Goal: Contribute content: Contribute content

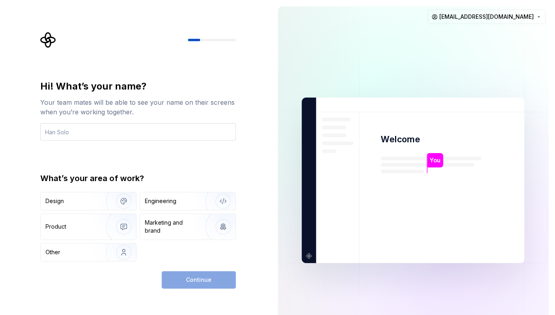
click at [104, 133] on input "text" at bounding box center [138, 132] width 196 height 18
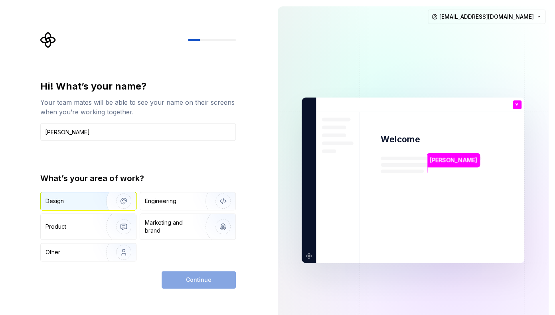
type input "Yann"
click at [74, 203] on div "Design" at bounding box center [71, 201] width 50 height 8
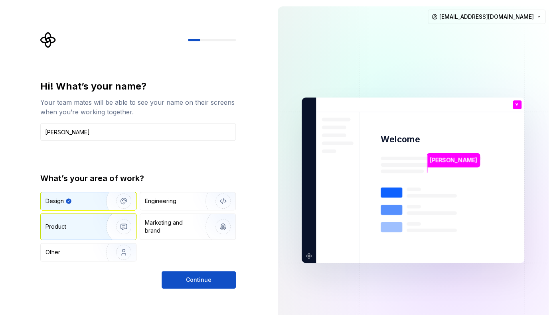
click at [83, 230] on div "Product" at bounding box center [72, 226] width 53 height 8
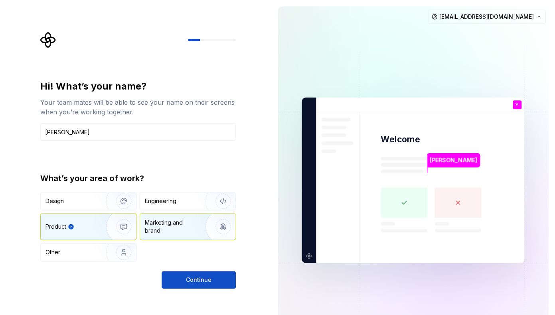
click at [147, 232] on div "Marketing and brand" at bounding box center [172, 226] width 54 height 16
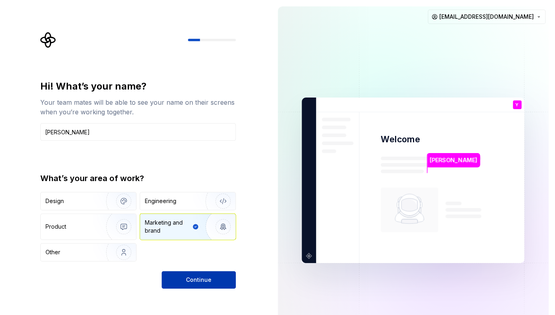
click at [186, 282] on button "Continue" at bounding box center [199, 280] width 74 height 18
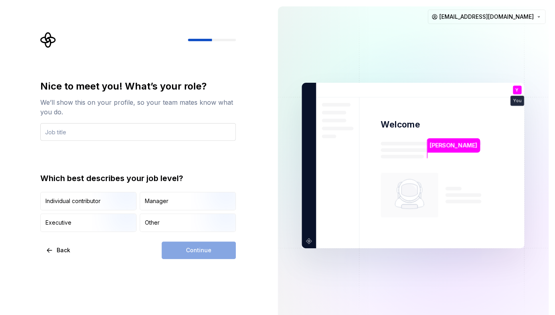
click at [146, 129] on input "text" at bounding box center [138, 132] width 196 height 18
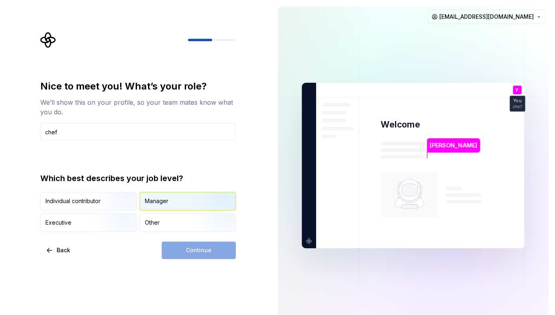
type input "chef"
click at [150, 203] on div "Manager" at bounding box center [157, 201] width 24 height 8
click at [192, 253] on span "Continue" at bounding box center [199, 250] width 26 height 8
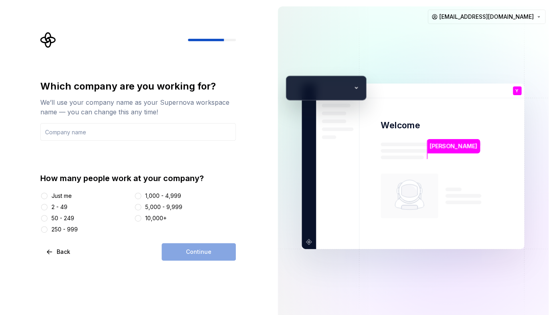
click at [61, 193] on div "Just me" at bounding box center [61, 196] width 20 height 8
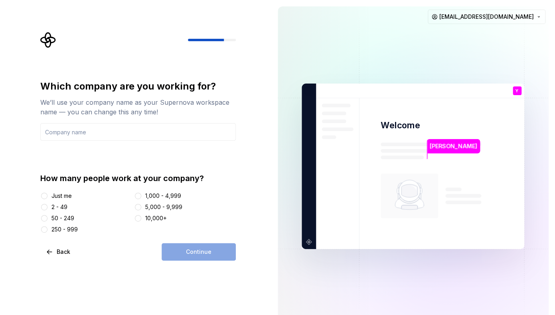
click at [65, 193] on div "Just me" at bounding box center [61, 196] width 20 height 8
click at [48, 193] on button "Just me" at bounding box center [44, 195] width 6 height 6
click at [93, 138] on input "text" at bounding box center [138, 132] width 196 height 18
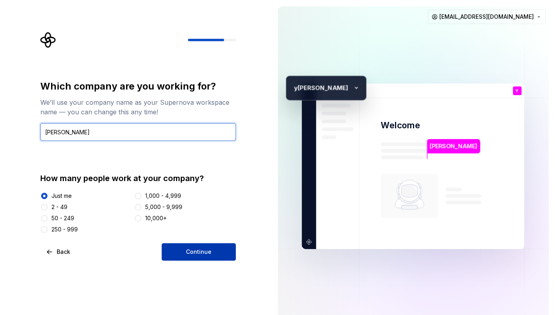
type input "[PERSON_NAME]"
click at [195, 249] on span "Continue" at bounding box center [199, 251] width 26 height 8
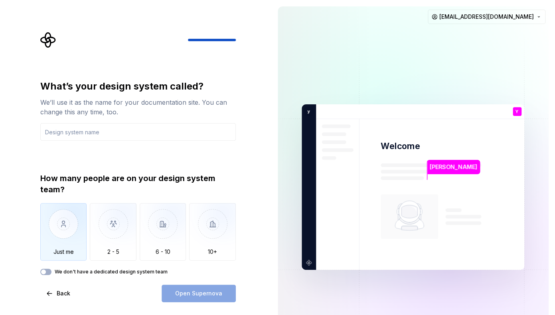
click at [71, 253] on img "button" at bounding box center [63, 229] width 47 height 53
click at [46, 269] on button "We don't have a dedicated design system team" at bounding box center [45, 271] width 11 height 6
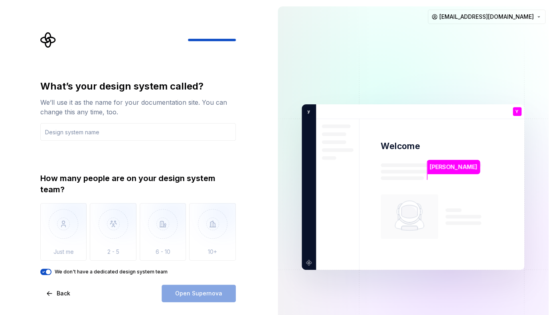
click at [46, 269] on button "We don't have a dedicated design system team" at bounding box center [45, 271] width 11 height 6
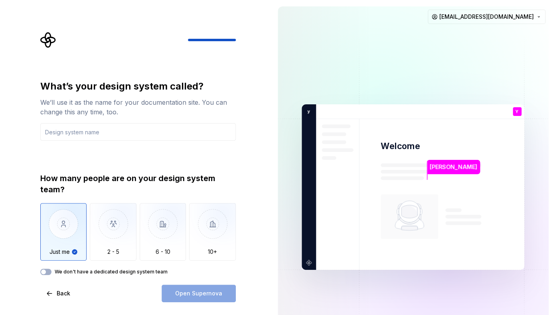
click at [192, 296] on div "Open Supernova" at bounding box center [199, 293] width 74 height 18
click at [119, 241] on img "button" at bounding box center [113, 229] width 47 height 53
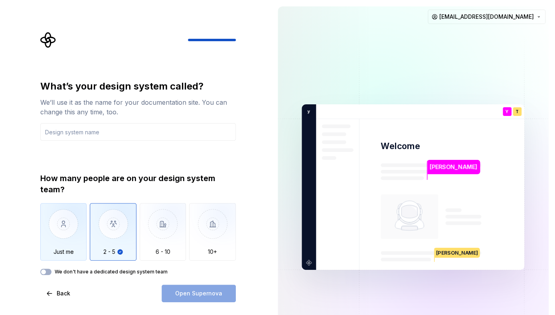
click at [66, 225] on img "button" at bounding box center [63, 229] width 47 height 53
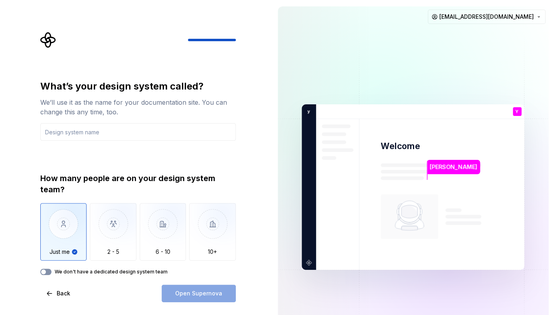
click at [47, 271] on button "We don't have a dedicated design system team" at bounding box center [45, 271] width 11 height 6
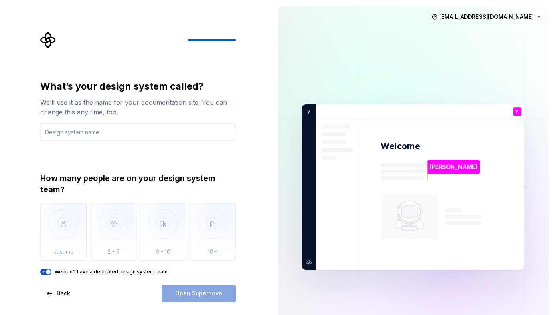
click at [436, 170] on p "Yann" at bounding box center [454, 166] width 48 height 9
click at [218, 289] on div "Open Supernova" at bounding box center [199, 293] width 74 height 18
click at [374, 220] on img at bounding box center [412, 186] width 323 height 377
click at [177, 291] on div "Open Supernova" at bounding box center [199, 293] width 74 height 18
click at [432, 175] on div "Yann" at bounding box center [453, 170] width 53 height 20
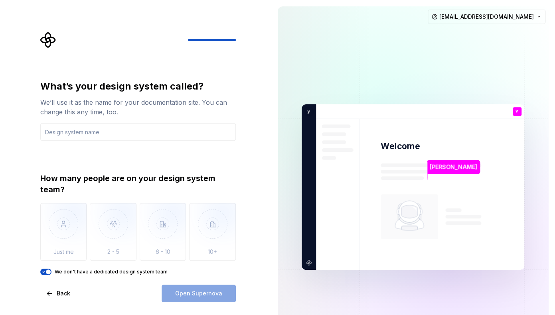
drag, startPoint x: 513, startPoint y: 140, endPoint x: 513, endPoint y: 135, distance: 4.4
click at [513, 140] on img at bounding box center [412, 186] width 323 height 377
click at [50, 41] on icon "Supernova Logo" at bounding box center [47, 39] width 15 height 15
click at [538, 15] on html "What’s your design system called? We’ll use it as the name for your documentati…" at bounding box center [277, 157] width 555 height 315
click at [48, 42] on html "What’s your design system called? We’ll use it as the name for your documentati…" at bounding box center [277, 157] width 555 height 315
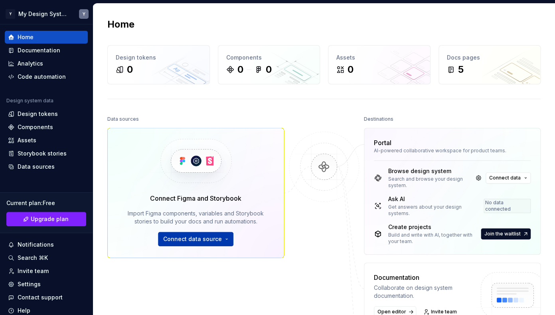
click at [220, 243] on button "Connect data source" at bounding box center [195, 239] width 75 height 14
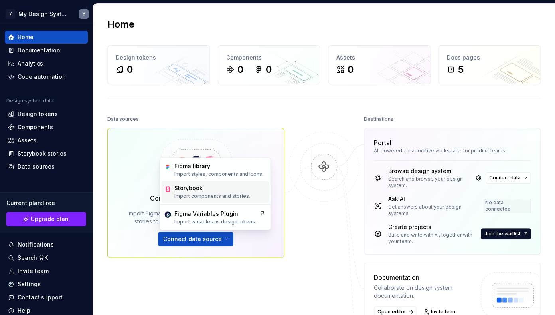
click at [201, 190] on div "Storybook" at bounding box center [188, 188] width 28 height 8
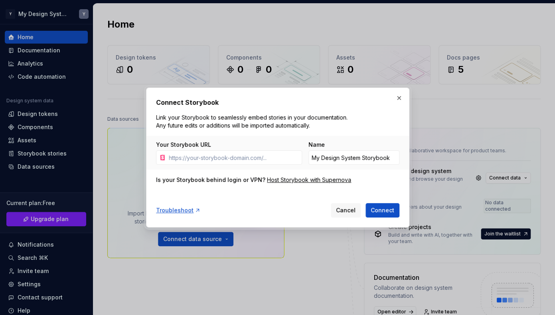
click at [301, 291] on body "Y My Design System Y Home Documentation Analytics Code automation Design system…" at bounding box center [277, 157] width 555 height 315
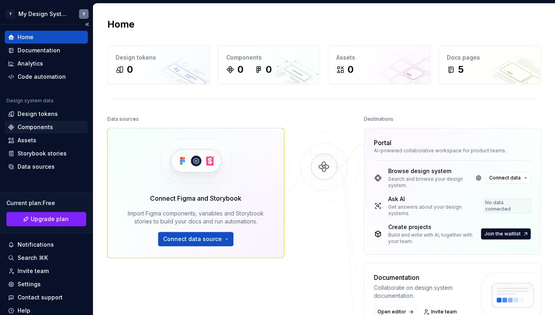
click at [46, 126] on div "Components" at bounding box center [36, 127] width 36 height 8
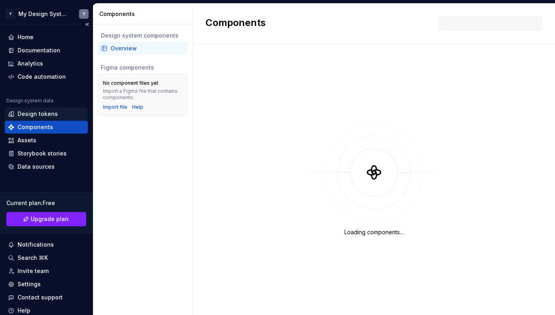
click at [55, 111] on div "Design tokens" at bounding box center [38, 114] width 40 height 8
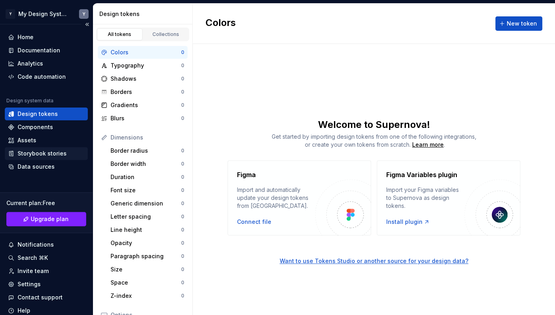
click at [57, 159] on div "Storybook stories" at bounding box center [46, 153] width 83 height 13
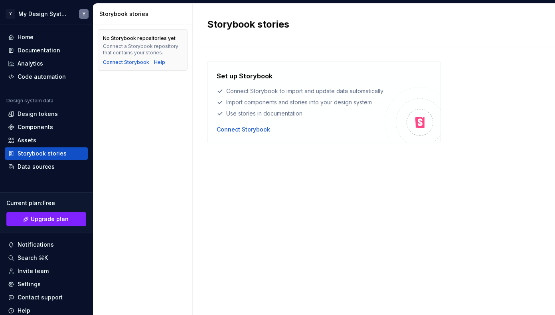
click at [224, 135] on div "Set up Storybook Connect Storybook to import and update data automatically Impo…" at bounding box center [324, 101] width 234 height 81
click at [226, 130] on div "Connect Storybook" at bounding box center [243, 129] width 53 height 8
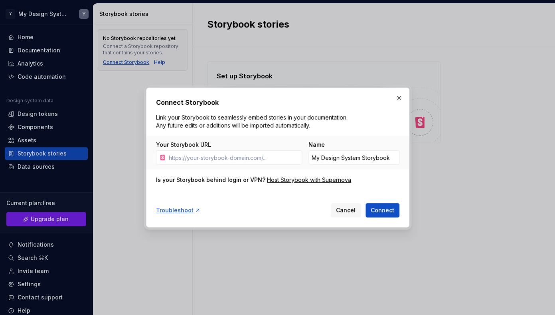
click at [134, 60] on body "Y My Design System Y Home Documentation Analytics Code automation Design system…" at bounding box center [277, 157] width 555 height 315
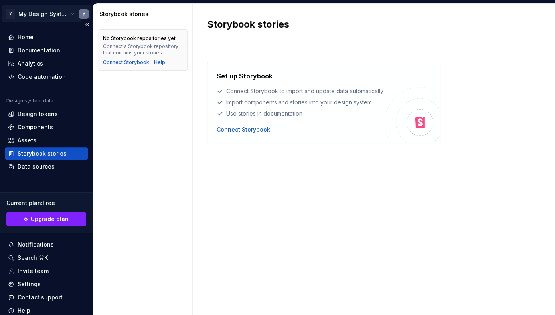
click at [60, 19] on html "Y My Design System Y Home Documentation Analytics Code automation Design system…" at bounding box center [277, 157] width 555 height 315
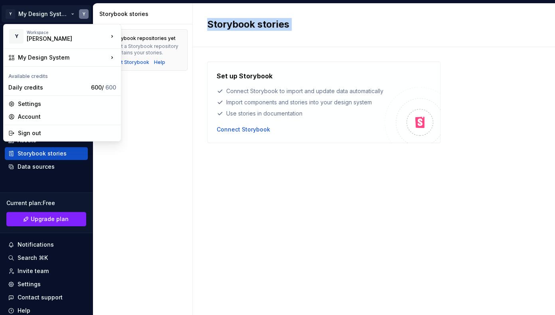
click at [248, 63] on html "Y My Design System Y Home Documentation Analytics Code automation Design system…" at bounding box center [277, 157] width 555 height 315
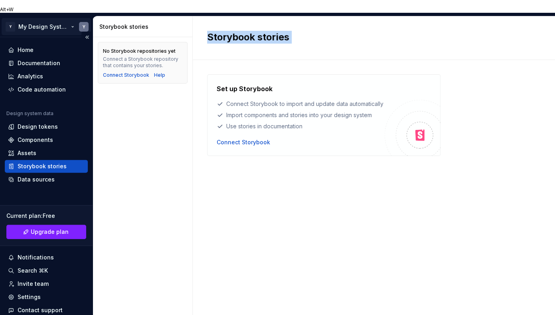
click at [59, 12] on html "Alt+W Y My Design System Y Home Documentation Analytics Code automation Design …" at bounding box center [277, 157] width 555 height 315
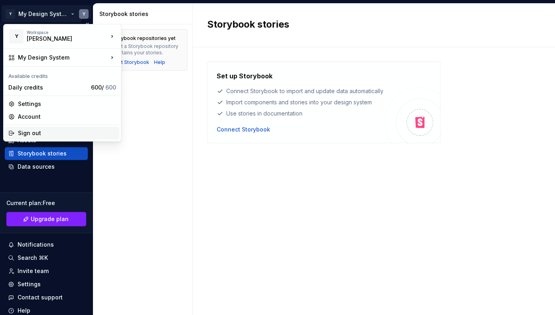
click at [43, 131] on div "Sign out" at bounding box center [67, 133] width 98 height 8
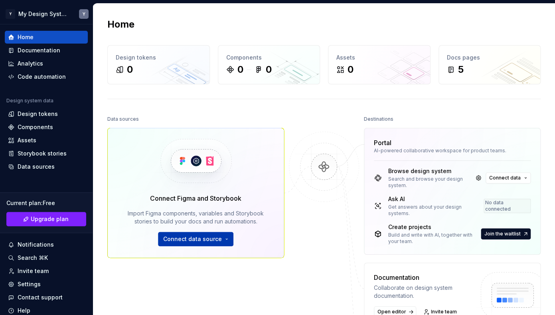
click at [226, 236] on button "Connect data source" at bounding box center [195, 239] width 75 height 14
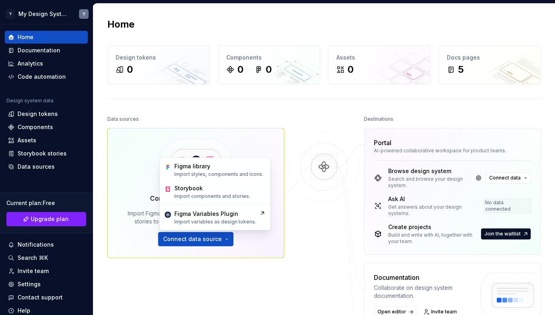
click at [251, 256] on div "Connect Figma and Storybook Import Figma components, variables and Storybook st…" at bounding box center [195, 193] width 177 height 130
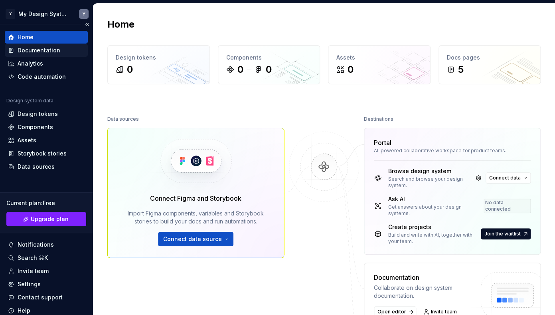
click at [51, 53] on div "Documentation" at bounding box center [39, 50] width 43 height 8
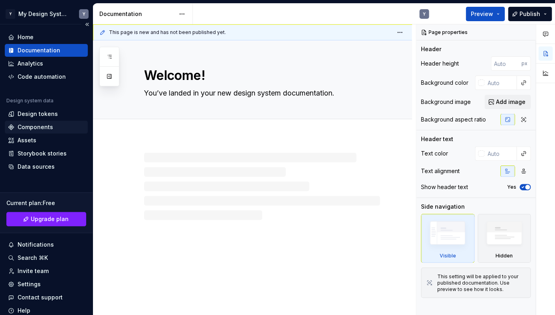
click at [50, 125] on div "Components" at bounding box center [36, 127] width 36 height 8
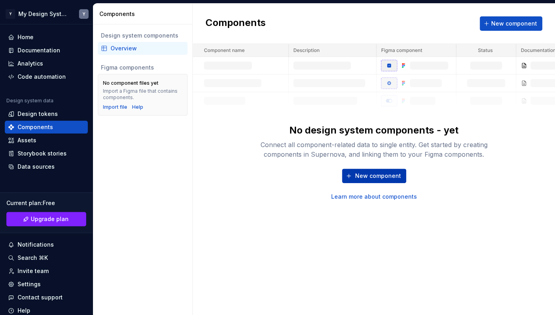
click at [368, 176] on span "New component" at bounding box center [378, 176] width 46 height 8
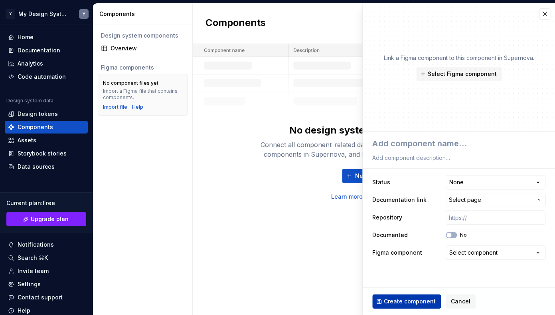
click at [418, 299] on span "Create component" at bounding box center [410, 301] width 52 height 8
type textarea "*"
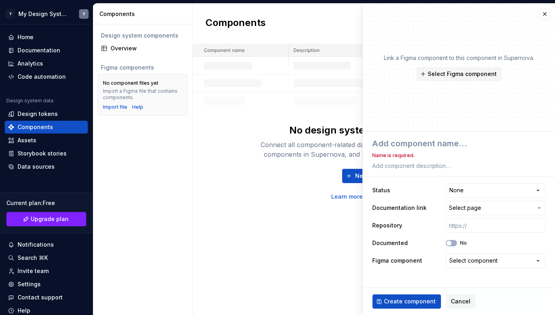
drag, startPoint x: 278, startPoint y: 279, endPoint x: 259, endPoint y: 276, distance: 19.3
click at [275, 277] on div "Components New component No design system components - yet Connect all componen…" at bounding box center [374, 159] width 362 height 311
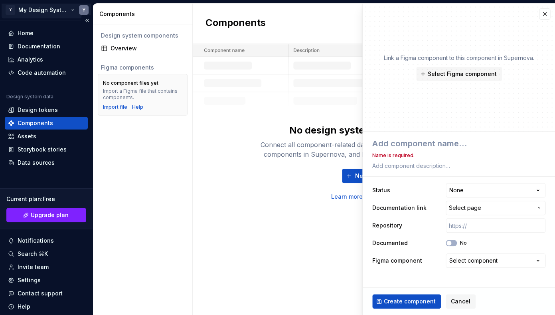
click at [29, 8] on html "**********" at bounding box center [277, 157] width 555 height 315
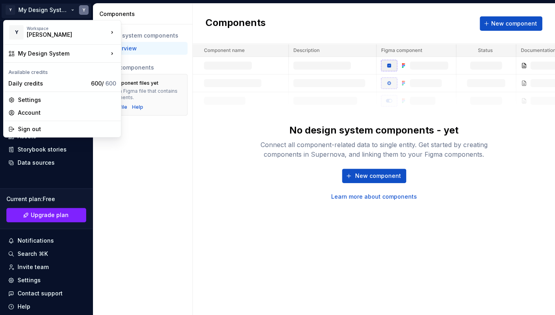
click at [71, 11] on html "Y My Design System Y Home Documentation Analytics Code automation Design system…" at bounding box center [277, 157] width 555 height 315
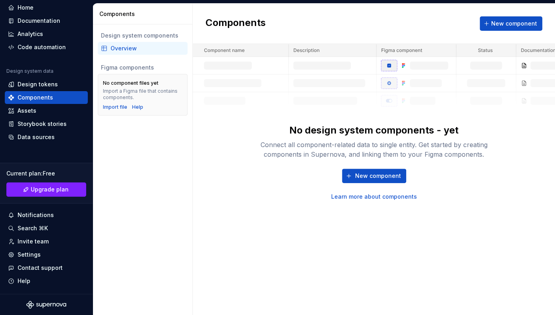
scroll to position [27, 0]
